Goal: Transaction & Acquisition: Purchase product/service

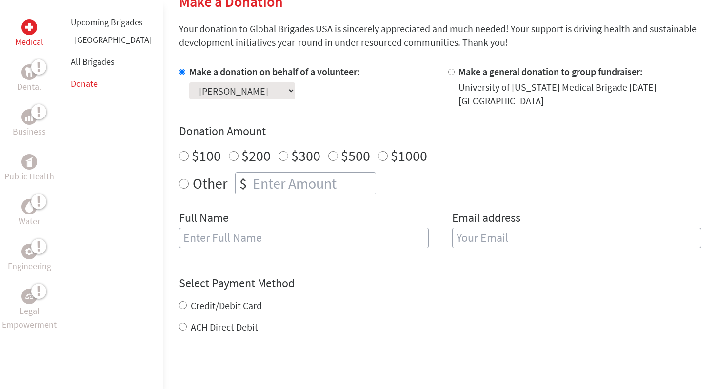
scroll to position [252, 0]
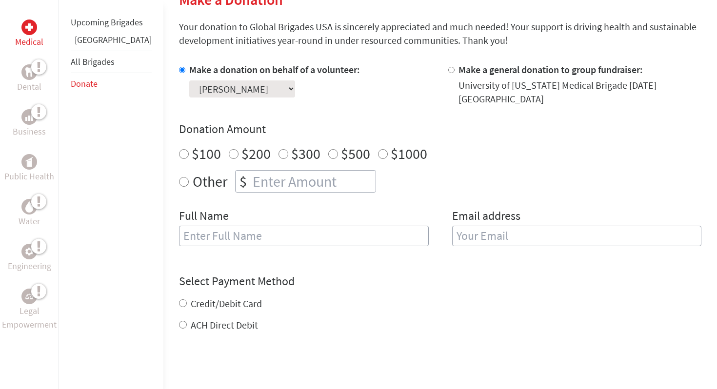
radio input "true"
click at [251, 179] on input "number" at bounding box center [313, 181] width 125 height 21
type input "30"
click at [442, 167] on div "Donation Amount $100 $200 $300 $500 $1000 Other $ 30" at bounding box center [440, 156] width 522 height 71
click at [342, 243] on input "text" at bounding box center [304, 236] width 250 height 20
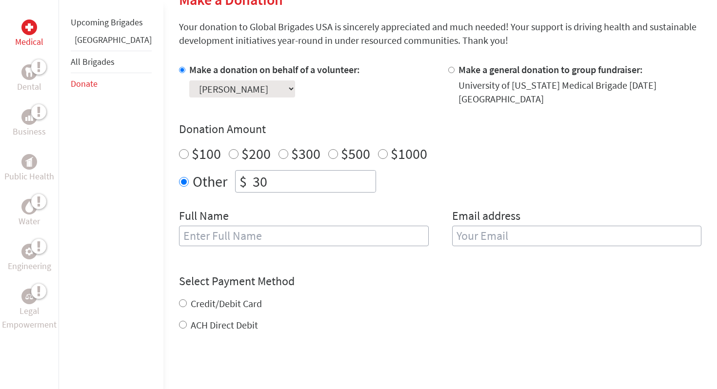
type input "[PERSON_NAME]"
type input "[EMAIL_ADDRESS][DOMAIN_NAME]"
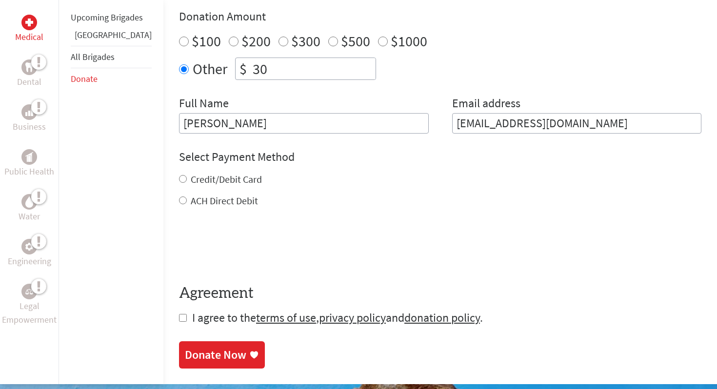
scroll to position [373, 0]
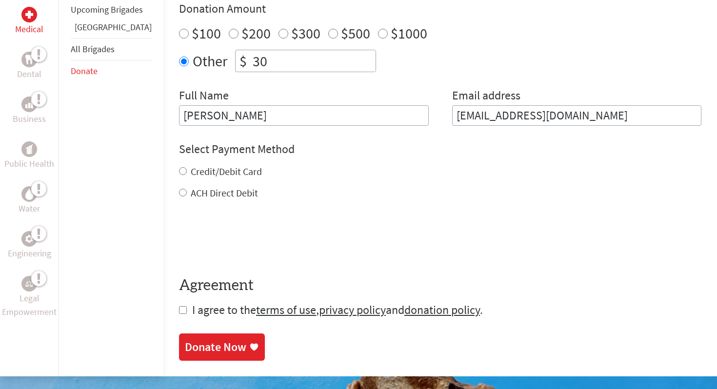
click at [203, 172] on label "Credit/Debit Card" at bounding box center [226, 171] width 71 height 12
click at [187, 172] on input "Credit/Debit Card" at bounding box center [183, 171] width 8 height 8
radio input "true"
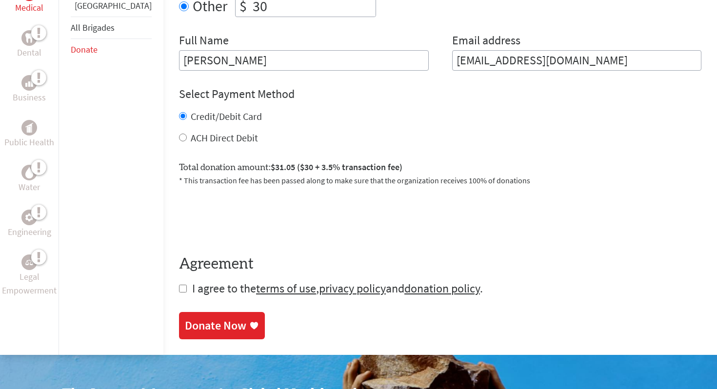
scroll to position [430, 0]
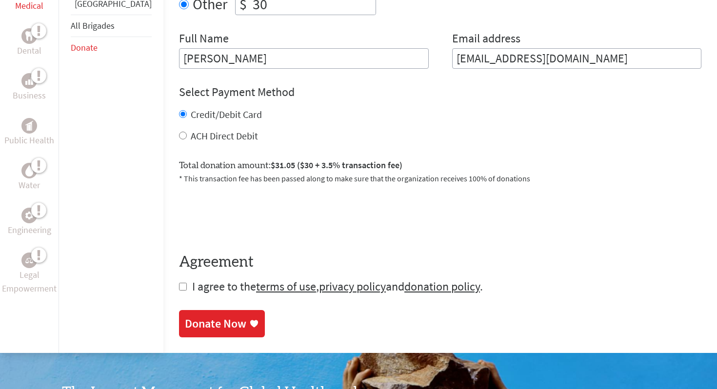
click at [179, 288] on input "checkbox" at bounding box center [183, 287] width 8 height 8
checkbox input "true"
click at [197, 328] on div "Donate Now" at bounding box center [215, 325] width 61 height 16
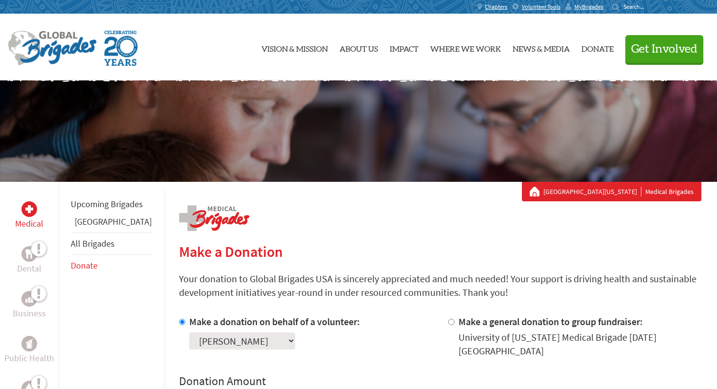
scroll to position [1, 0]
